Goal: Transaction & Acquisition: Purchase product/service

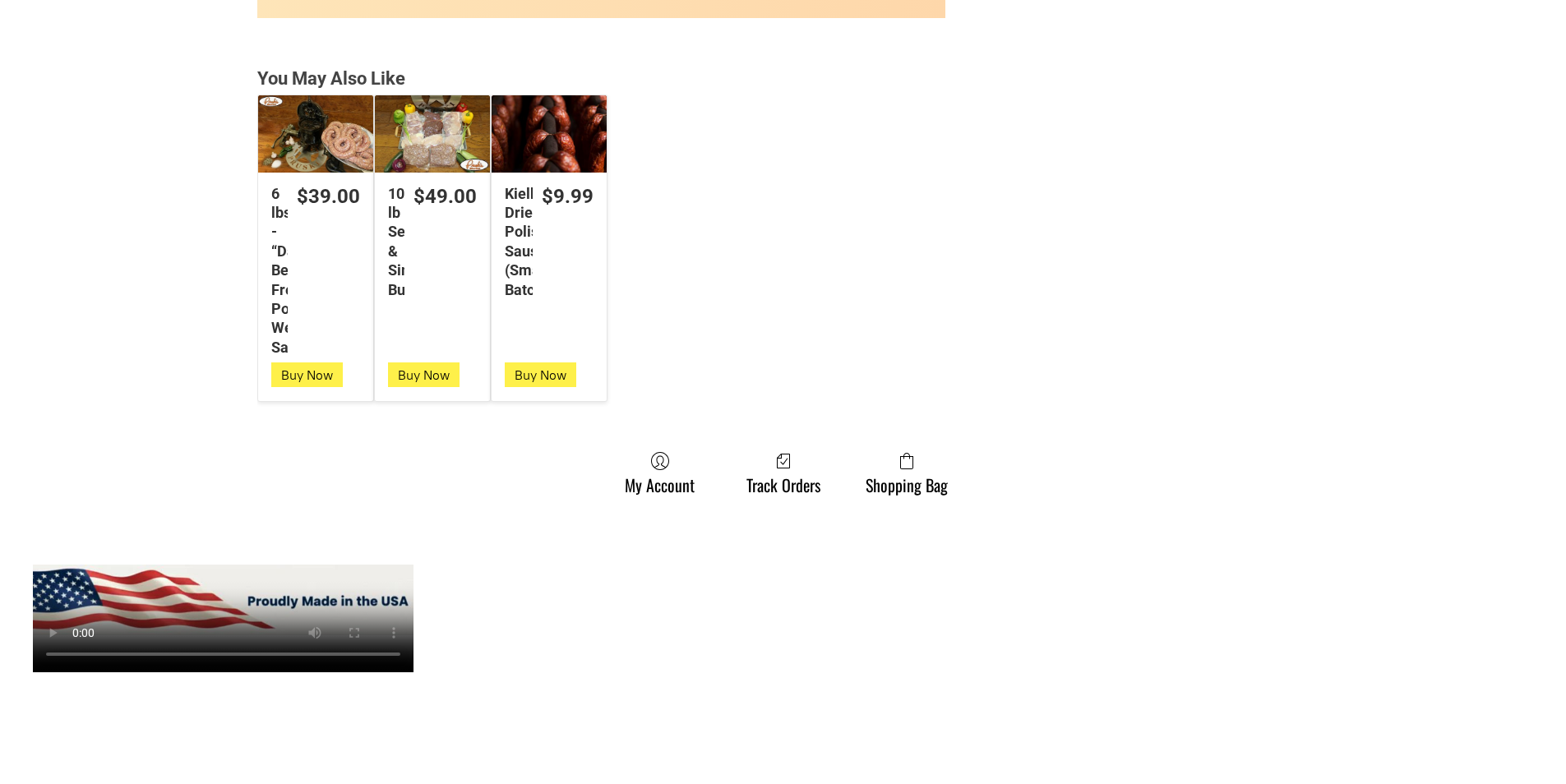
scroll to position [4355, 0]
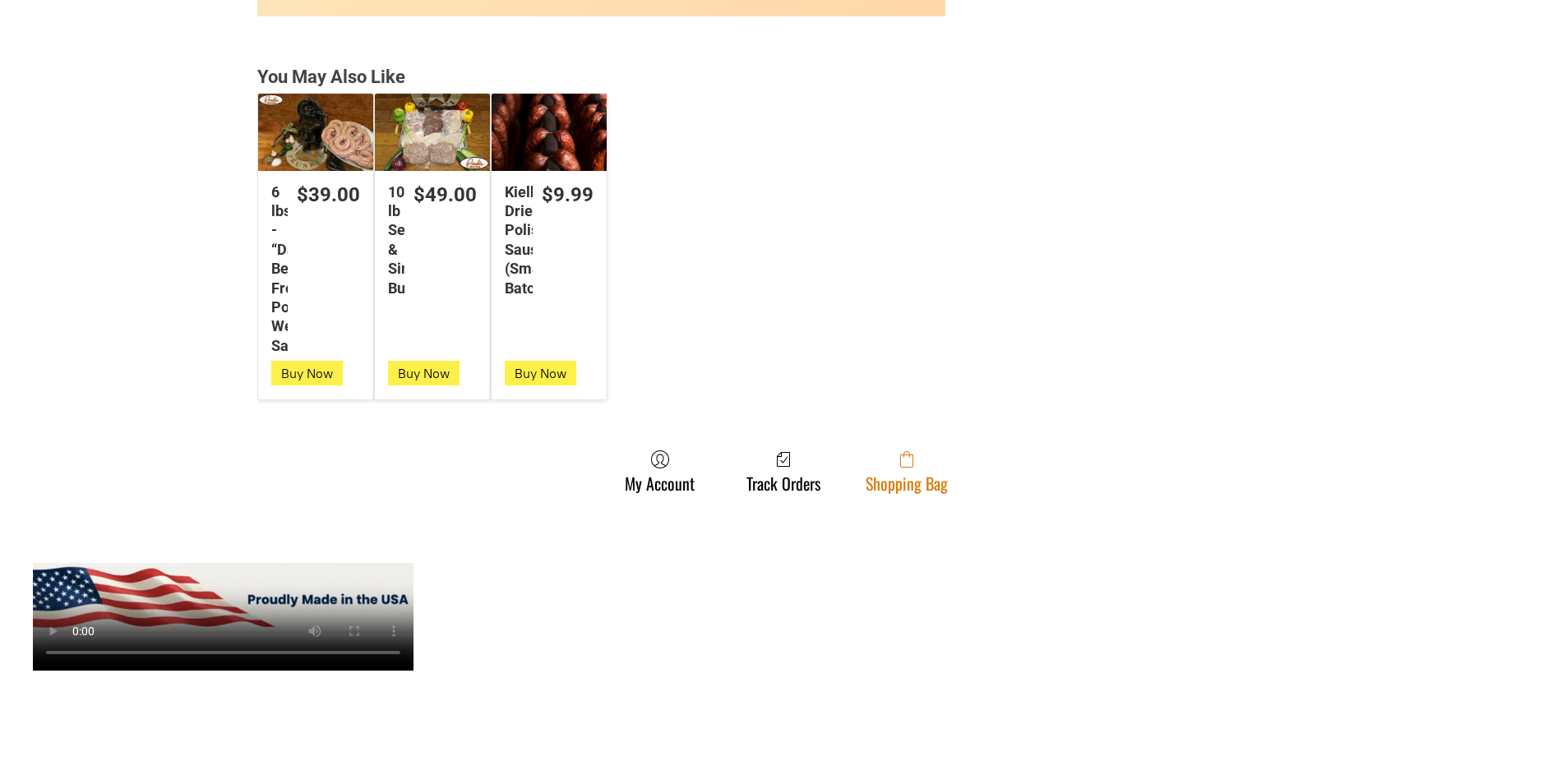
click at [864, 484] on link "Shopping Bag" at bounding box center [907, 471] width 99 height 43
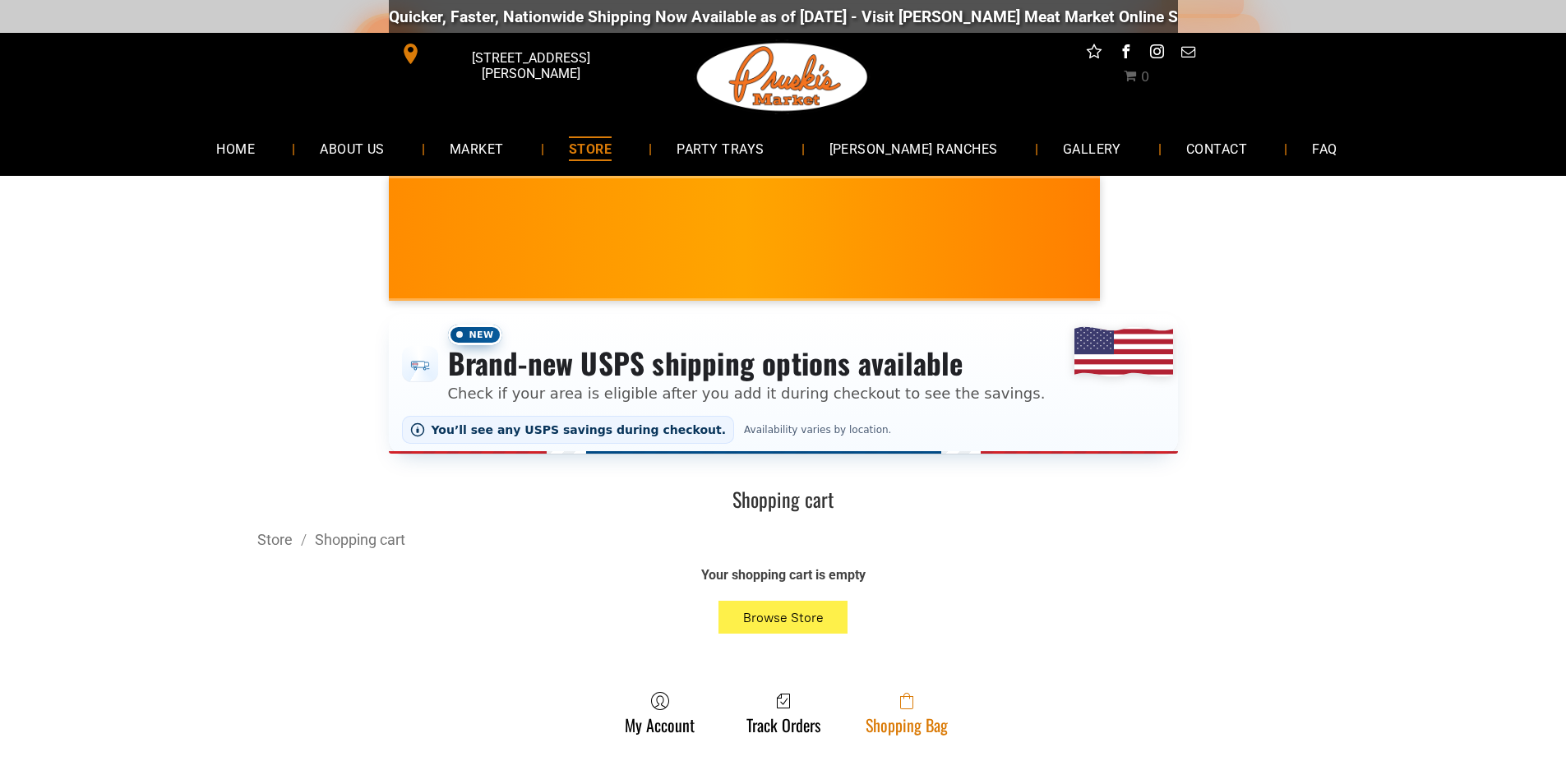
click at [915, 704] on span at bounding box center [906, 700] width 82 height 20
click at [916, 727] on link "Shopping Bag" at bounding box center [907, 712] width 99 height 43
click at [900, 700] on icon at bounding box center [907, 700] width 13 height 16
